Goal: Task Accomplishment & Management: Manage account settings

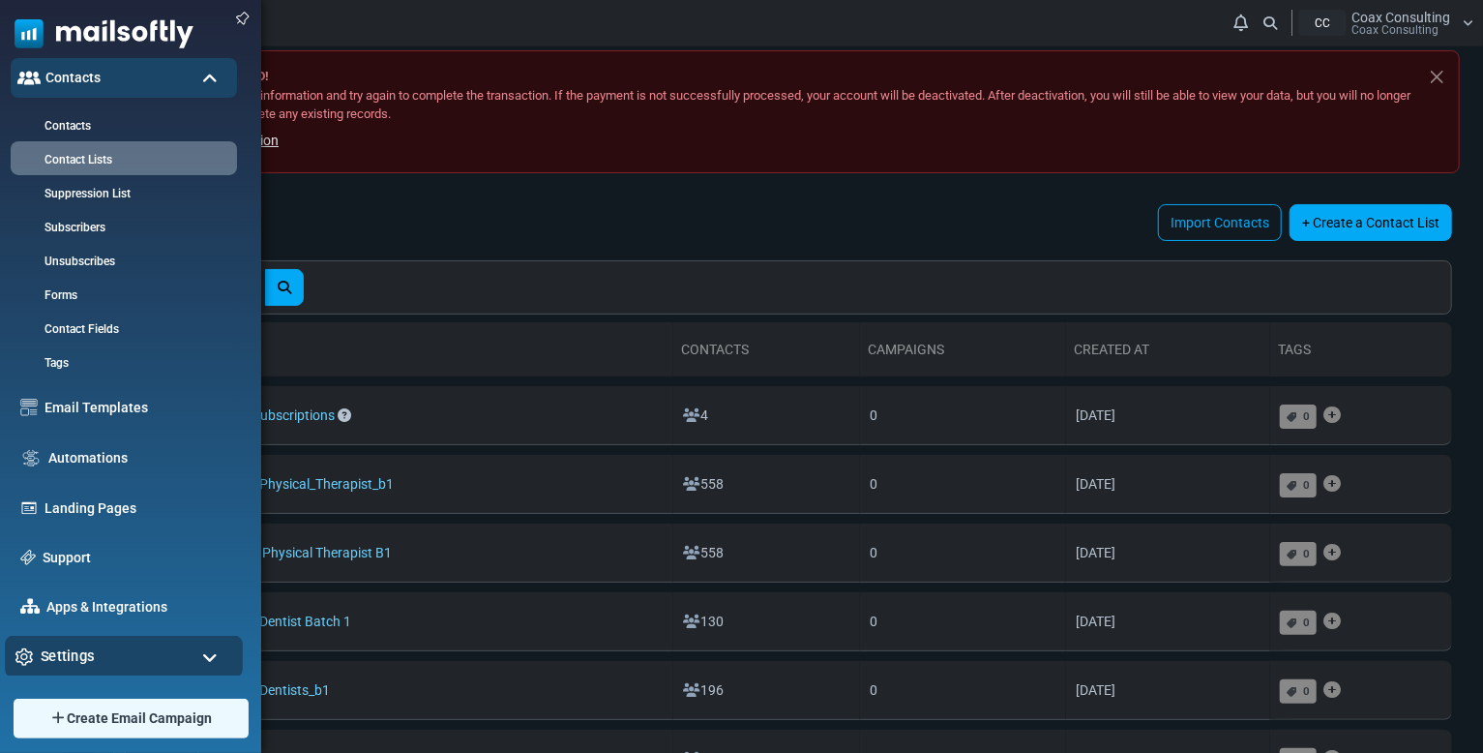
click at [101, 656] on div "Settings" at bounding box center [124, 657] width 238 height 42
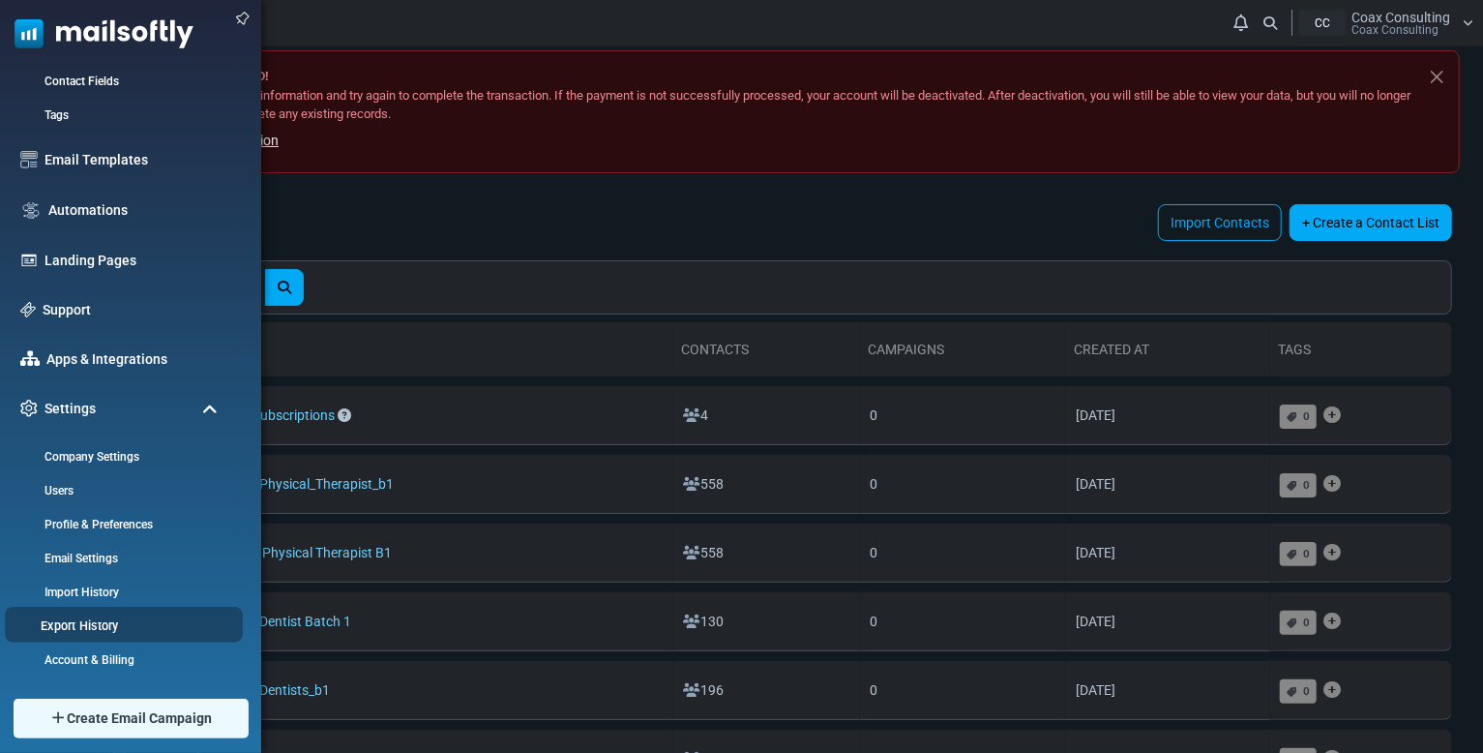
scroll to position [452, 0]
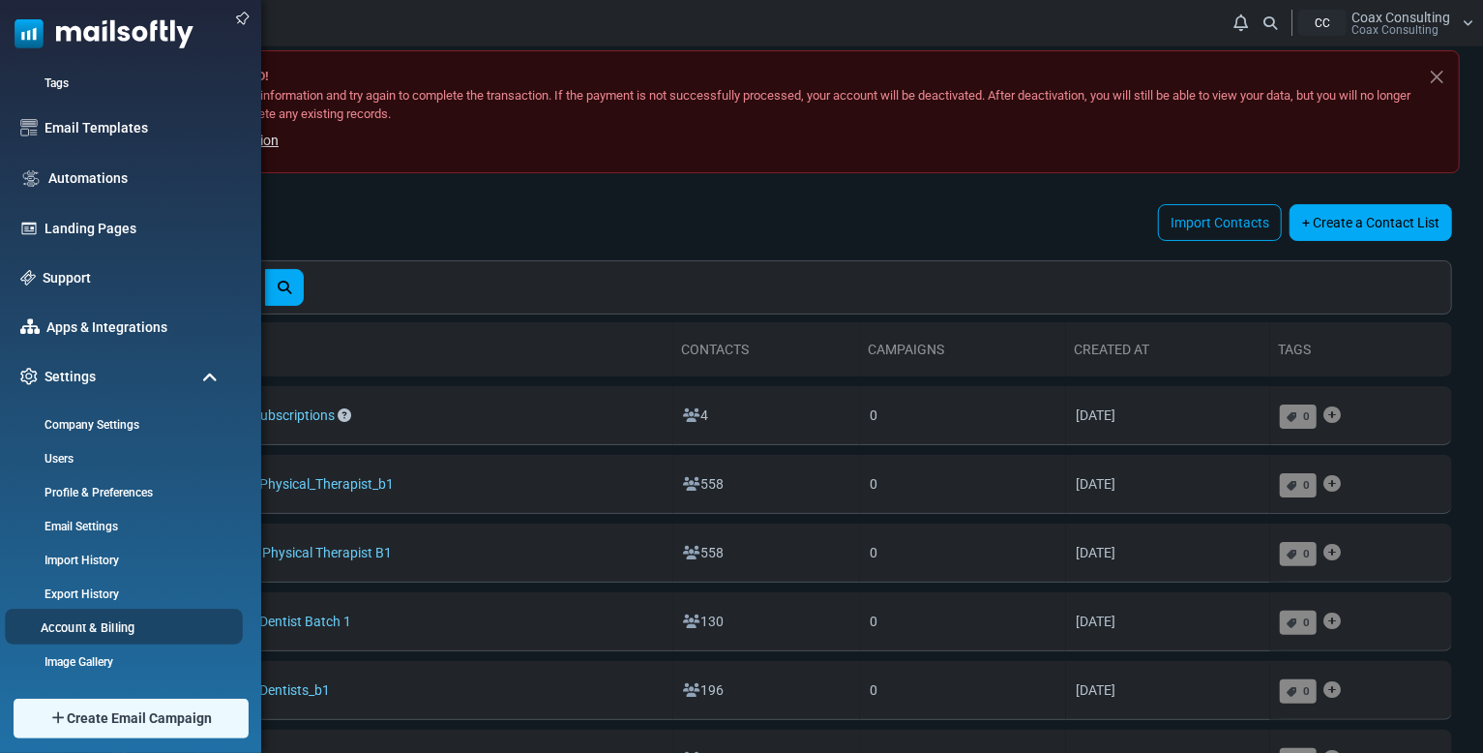
click at [131, 631] on link "Account & Billing" at bounding box center [121, 627] width 232 height 18
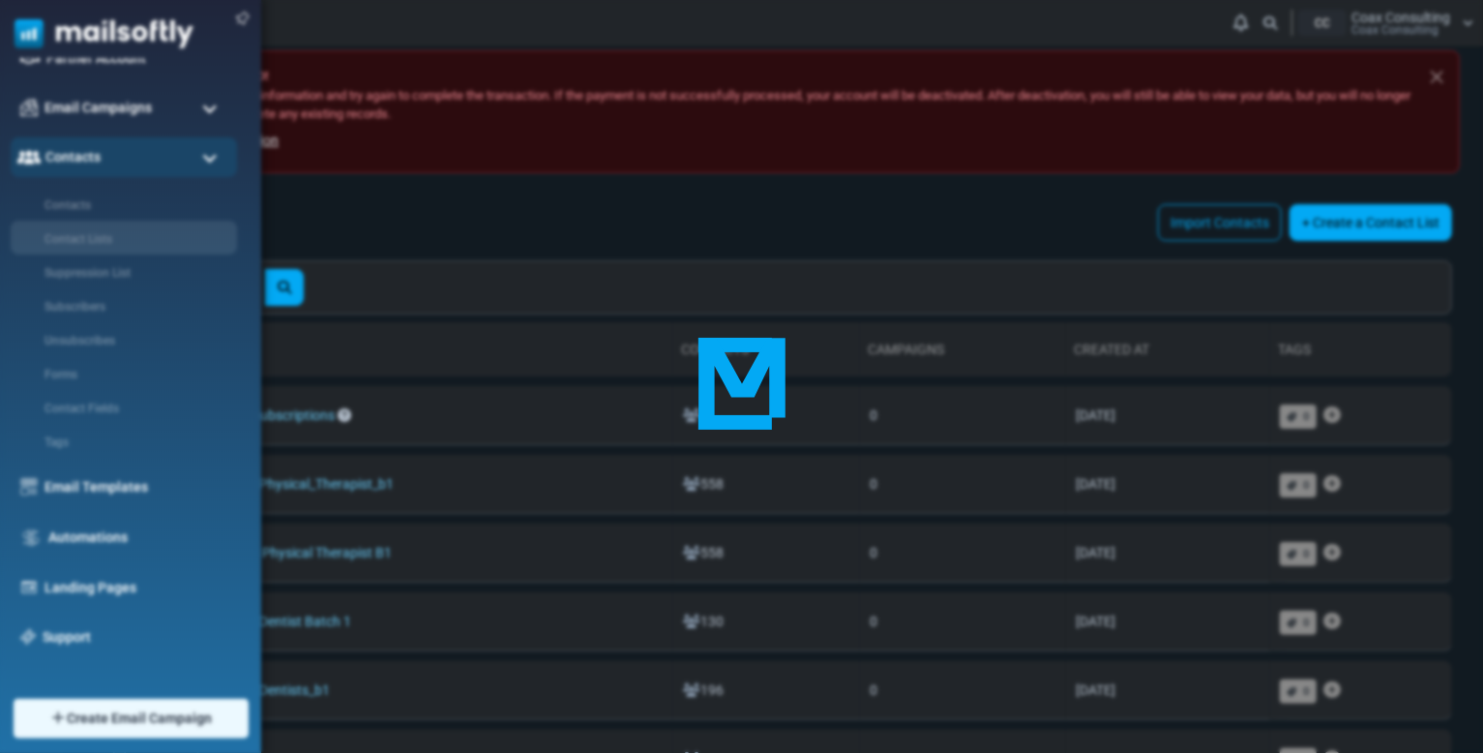
scroll to position [0, 0]
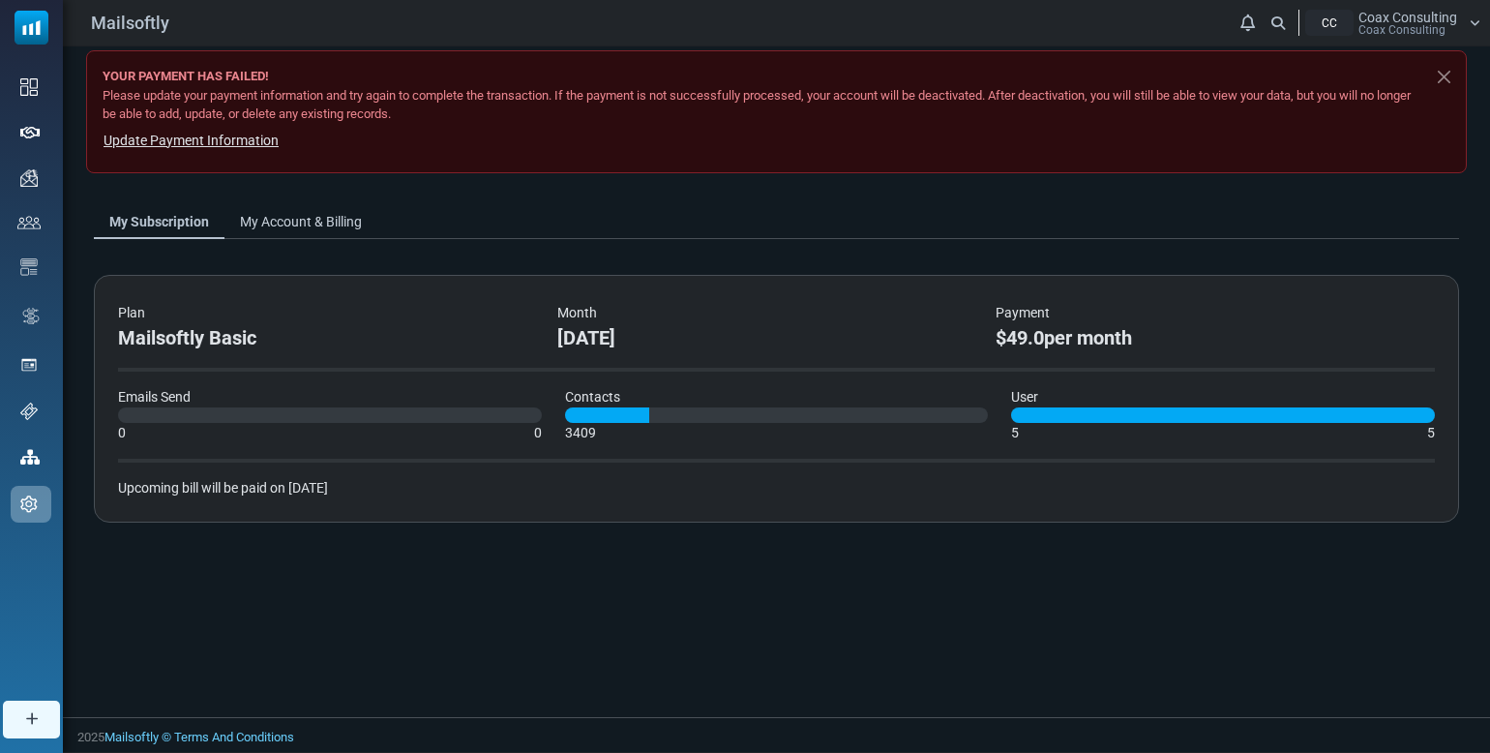
click at [294, 222] on link "My Account & Billing" at bounding box center [300, 221] width 153 height 35
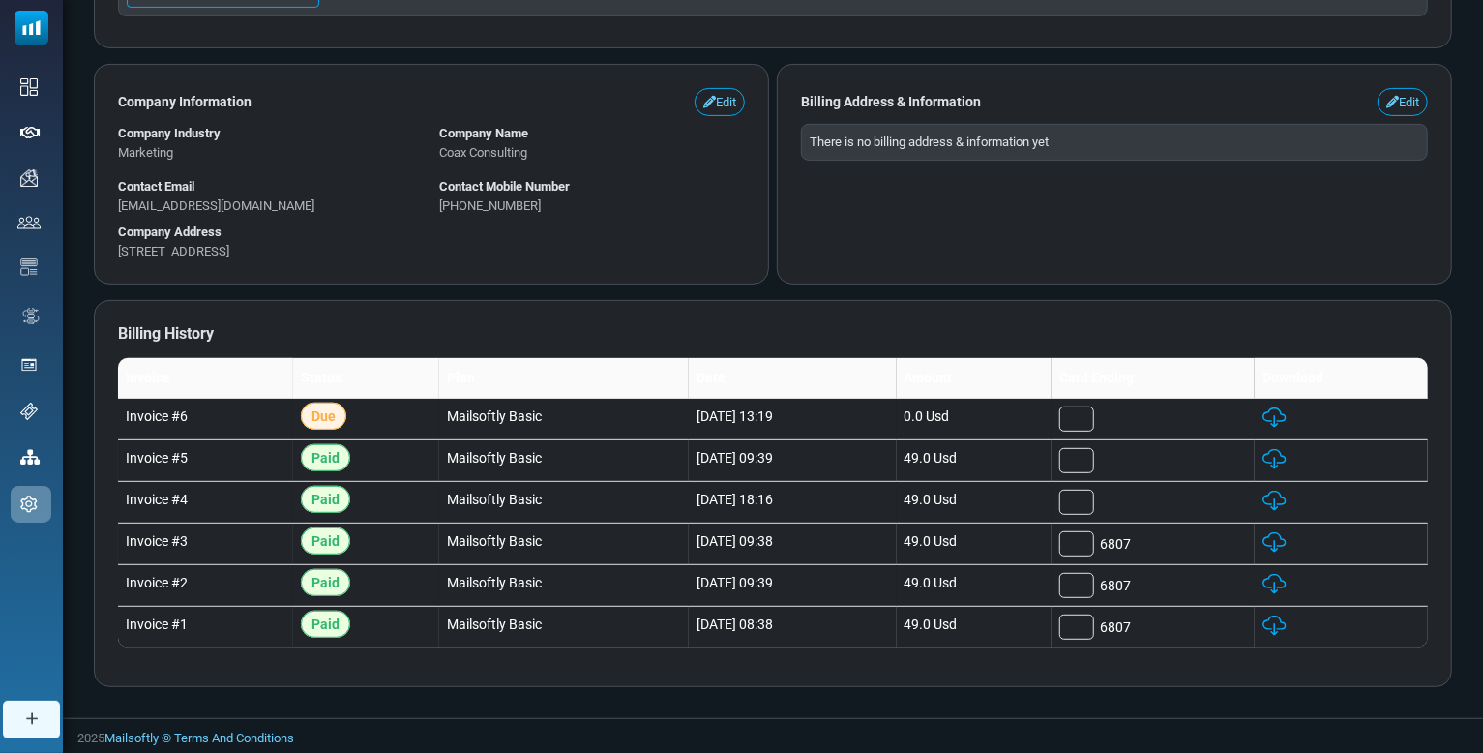
scroll to position [152, 0]
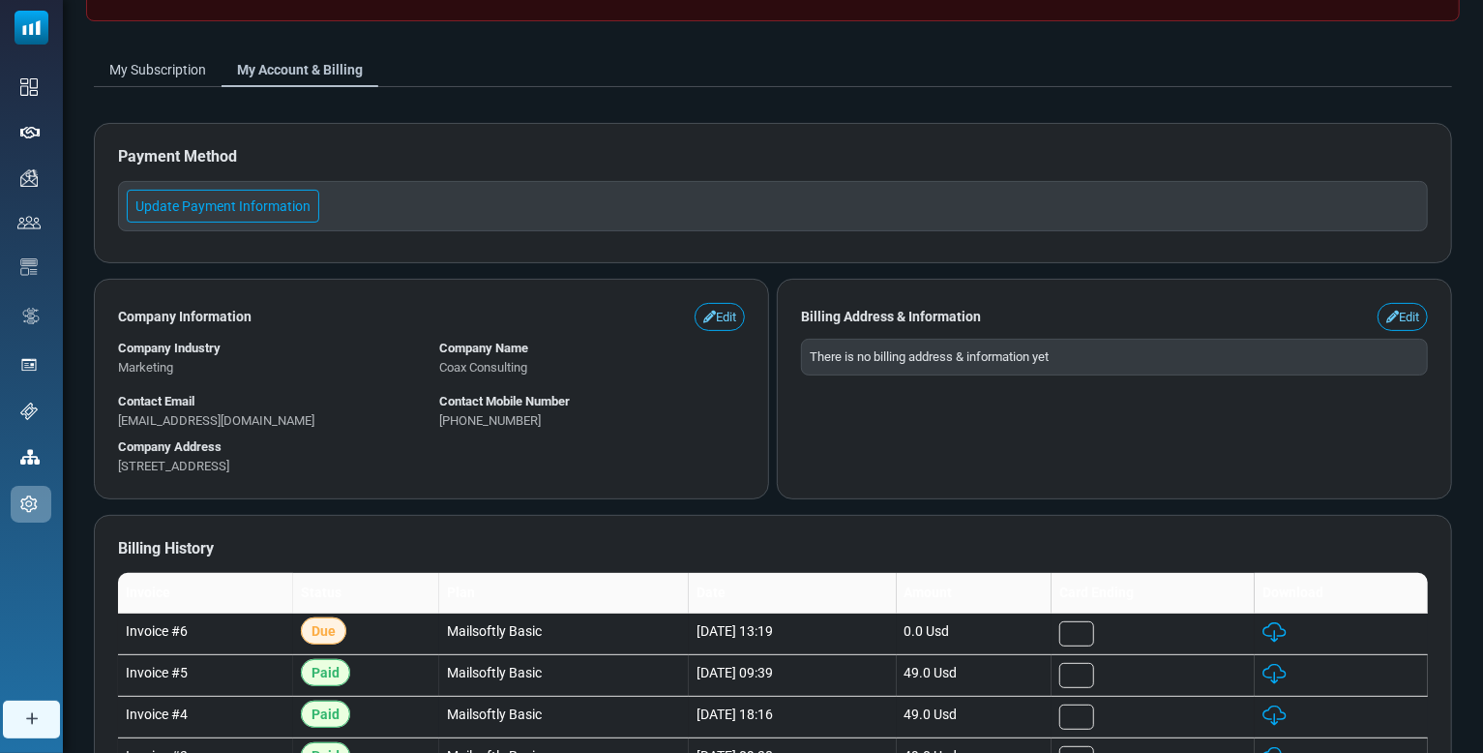
click at [1480, 74] on div "My Subscription My Account & Billing Payment Method Update Payment Information …" at bounding box center [773, 485] width 1420 height 897
